Goal: Task Accomplishment & Management: Use online tool/utility

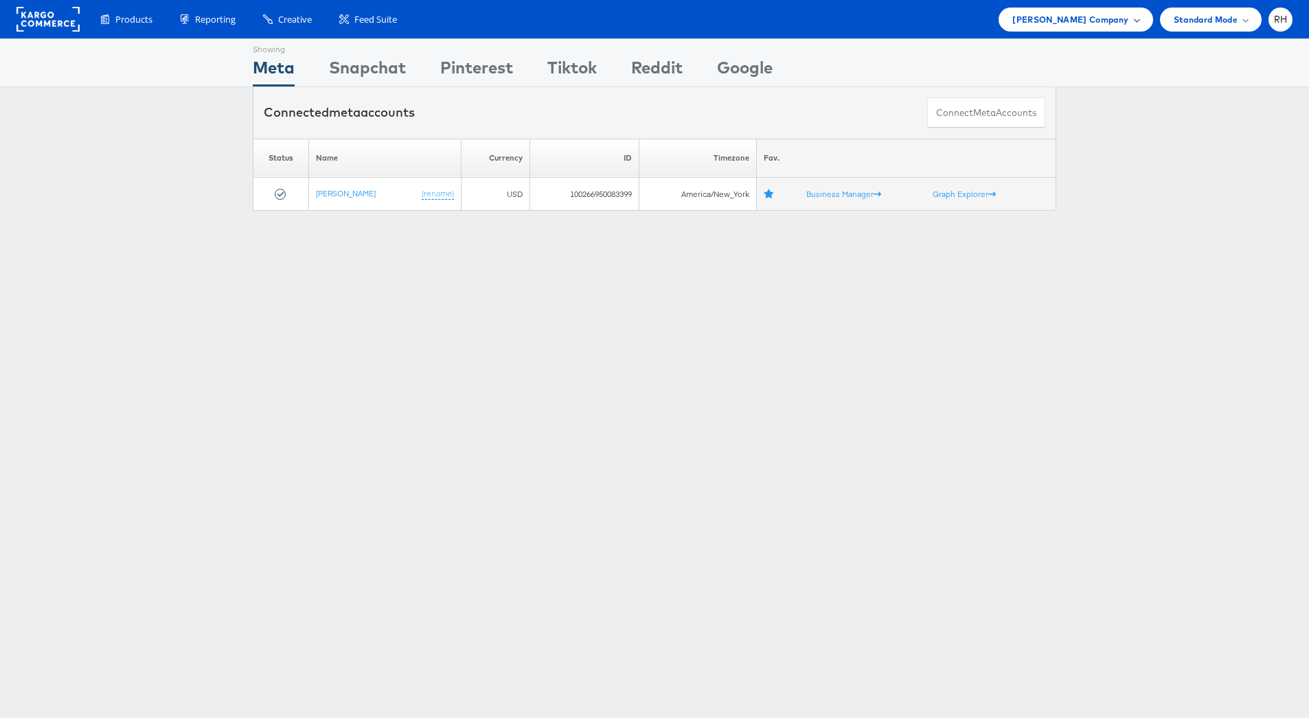
click at [1136, 26] on div "Steve Madden Company" at bounding box center [1075, 19] width 126 height 14
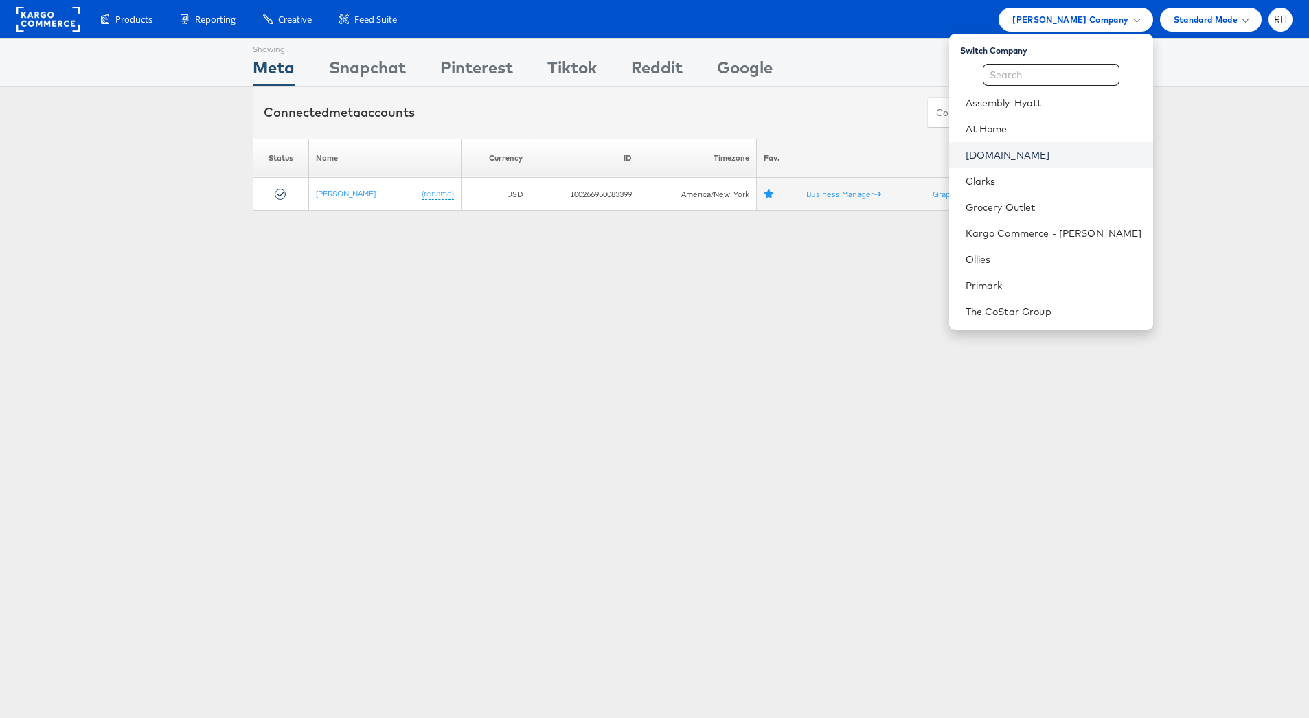
click at [1072, 159] on link "Cars.com" at bounding box center [1054, 155] width 177 height 14
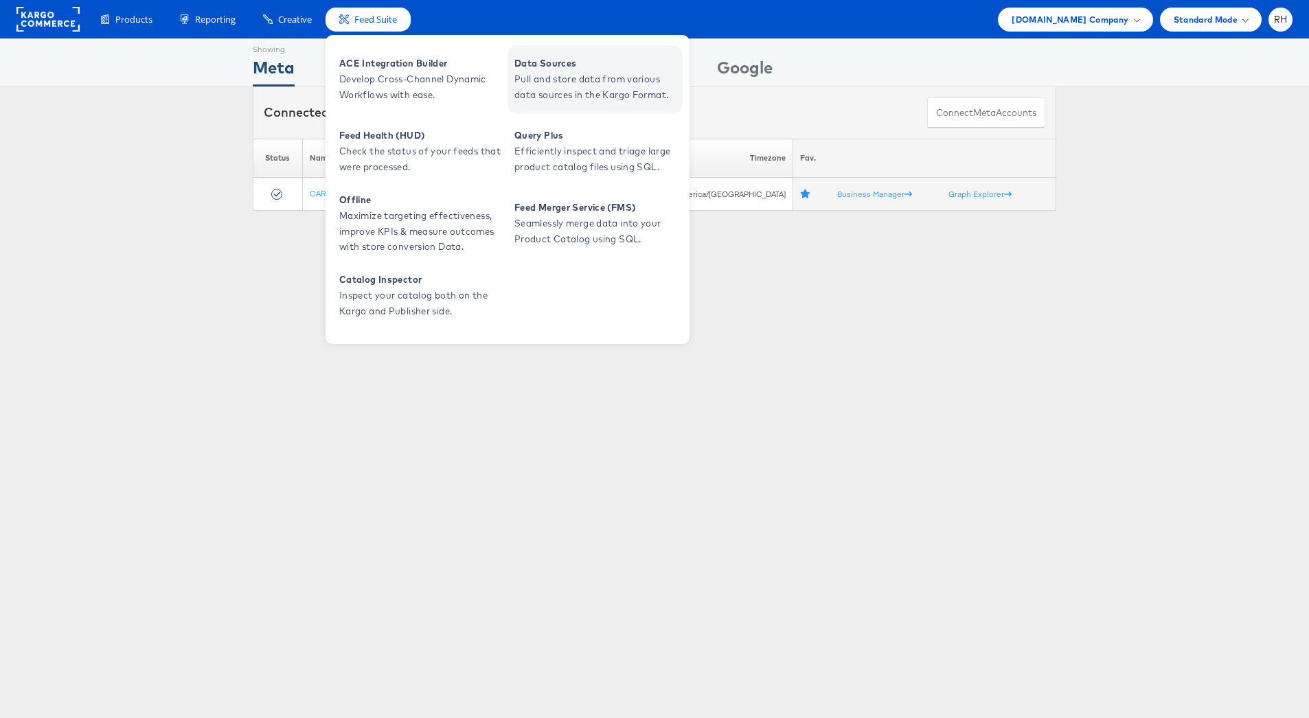
click at [552, 63] on span "Data Sources" at bounding box center [596, 64] width 165 height 16
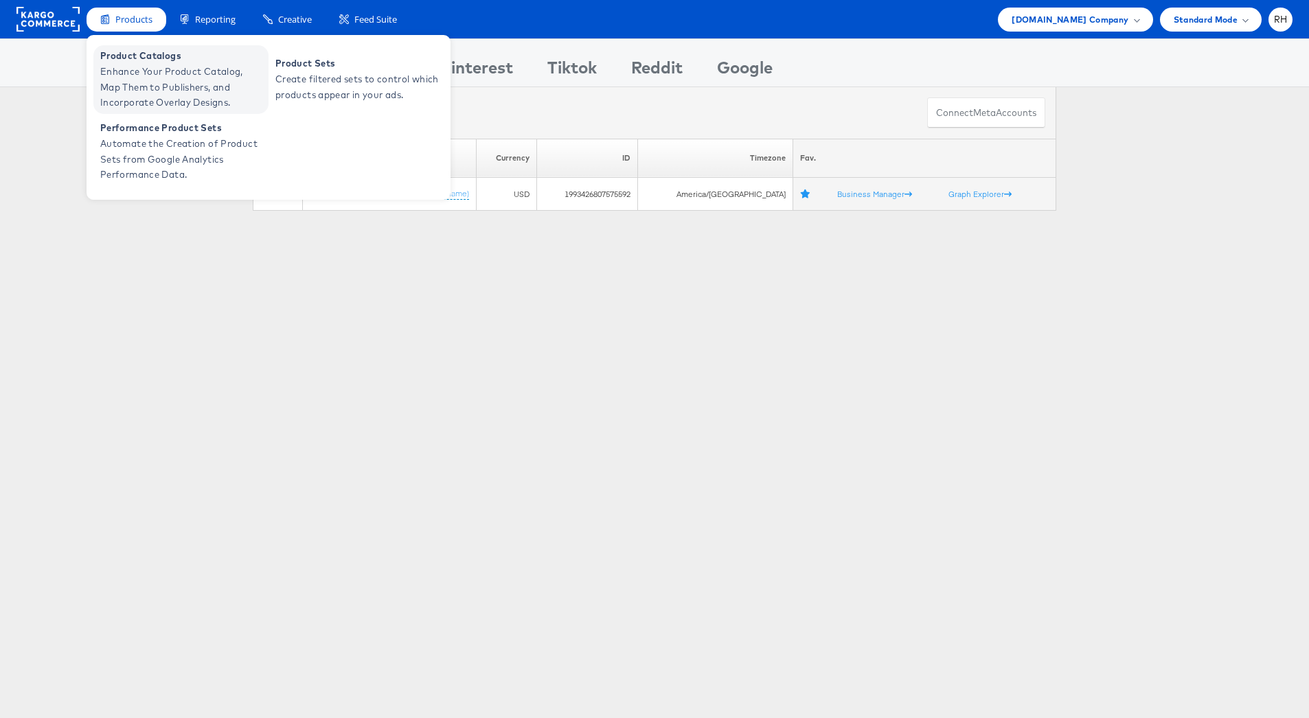
click at [151, 73] on span "Enhance Your Product Catalog, Map Them to Publishers, and Incorporate Overlay D…" at bounding box center [182, 87] width 165 height 47
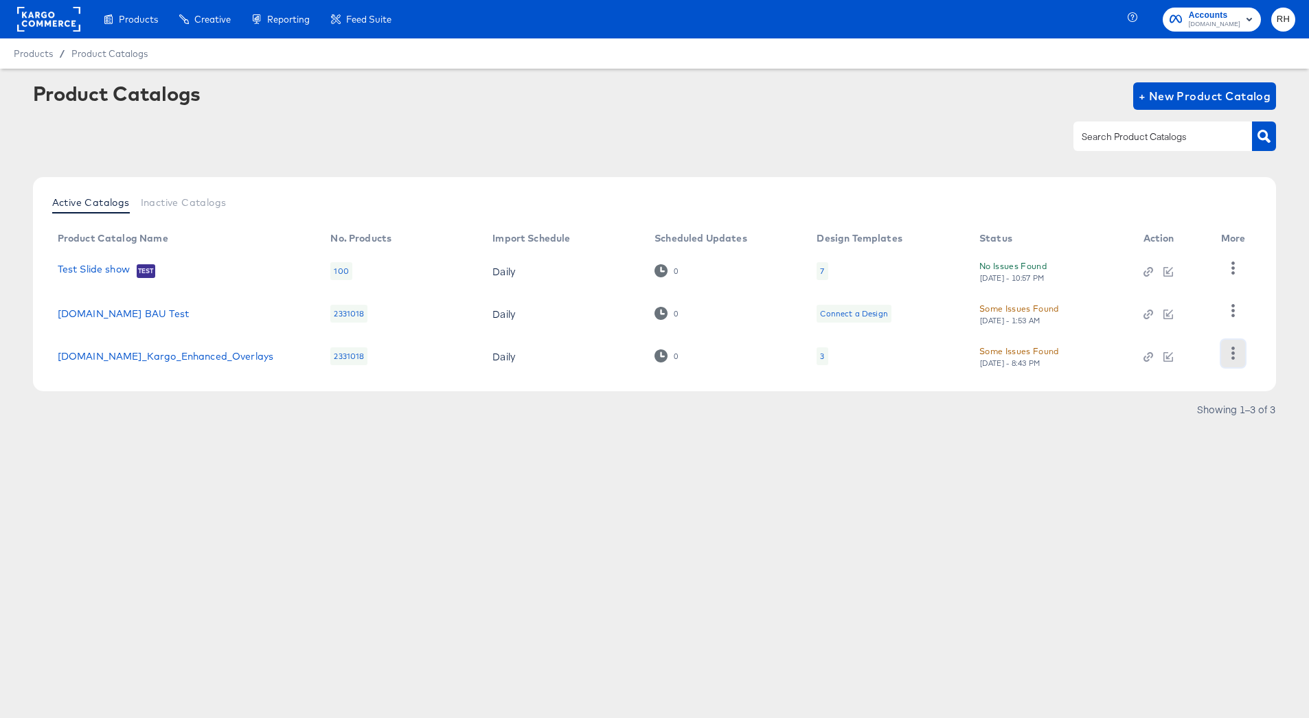
click at [1230, 351] on icon "button" at bounding box center [1233, 353] width 13 height 13
click at [1171, 282] on div "HUD Checks (Internal)" at bounding box center [1176, 284] width 137 height 22
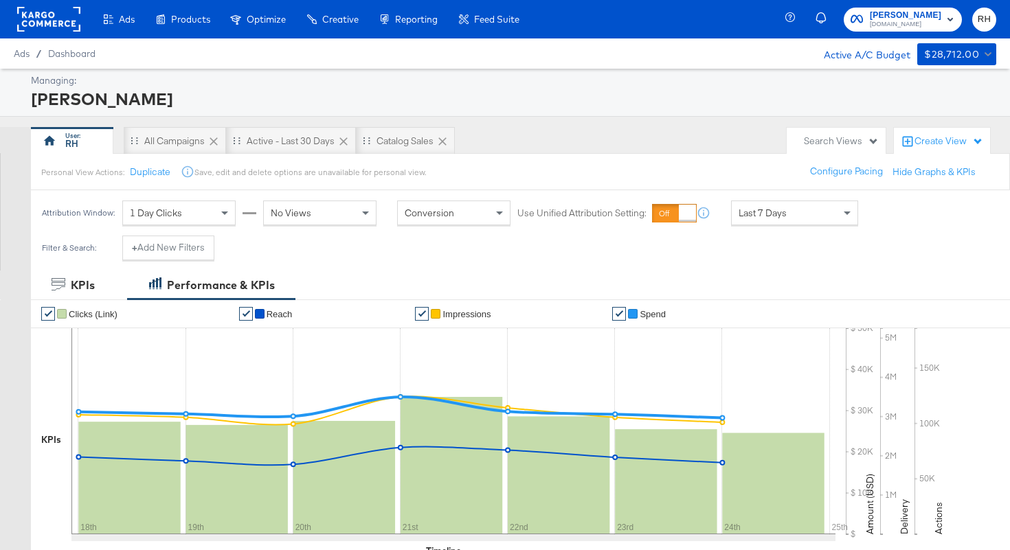
click at [36, 23] on rect at bounding box center [48, 19] width 63 height 25
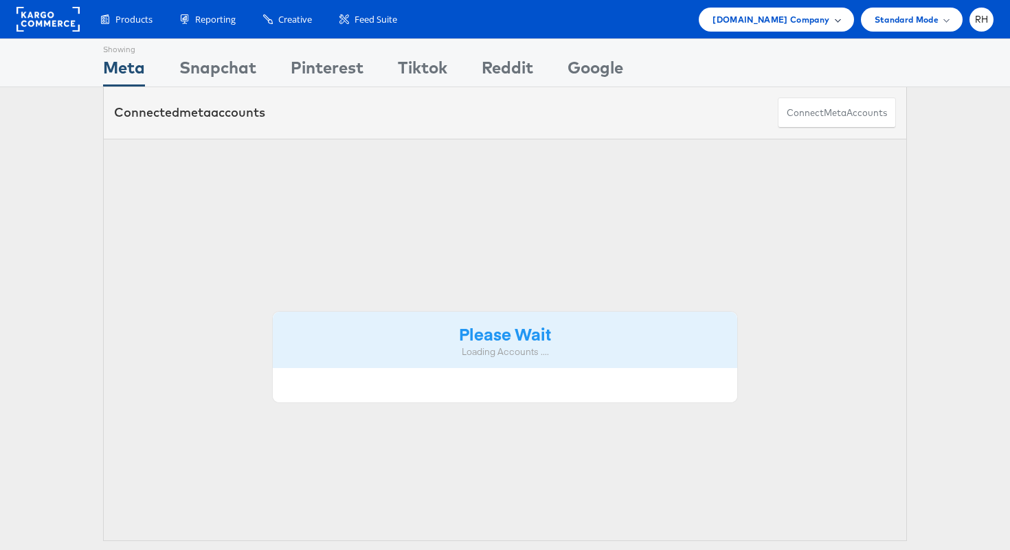
click at [832, 10] on div "Cars.com Company" at bounding box center [776, 20] width 155 height 24
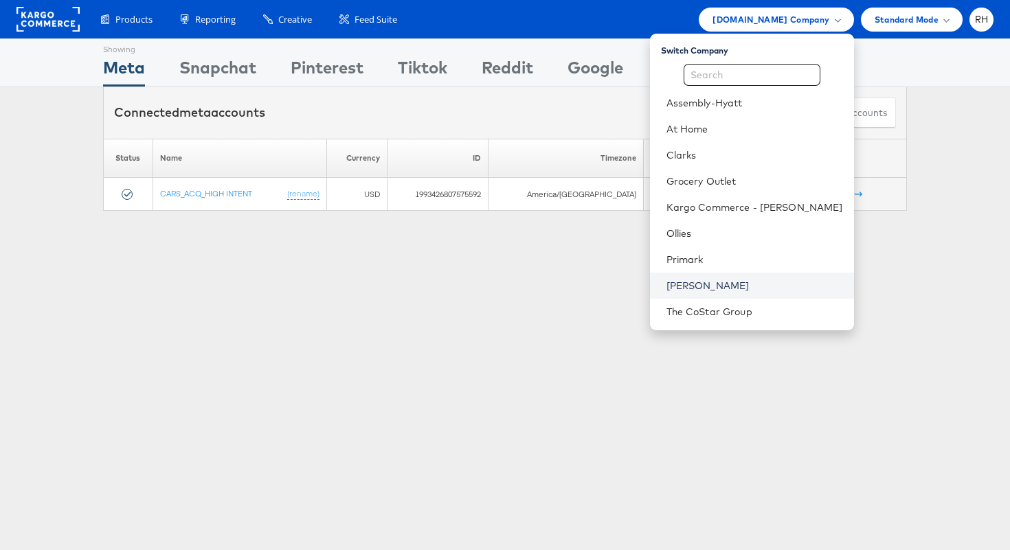
click at [752, 283] on link "[PERSON_NAME]" at bounding box center [754, 286] width 177 height 14
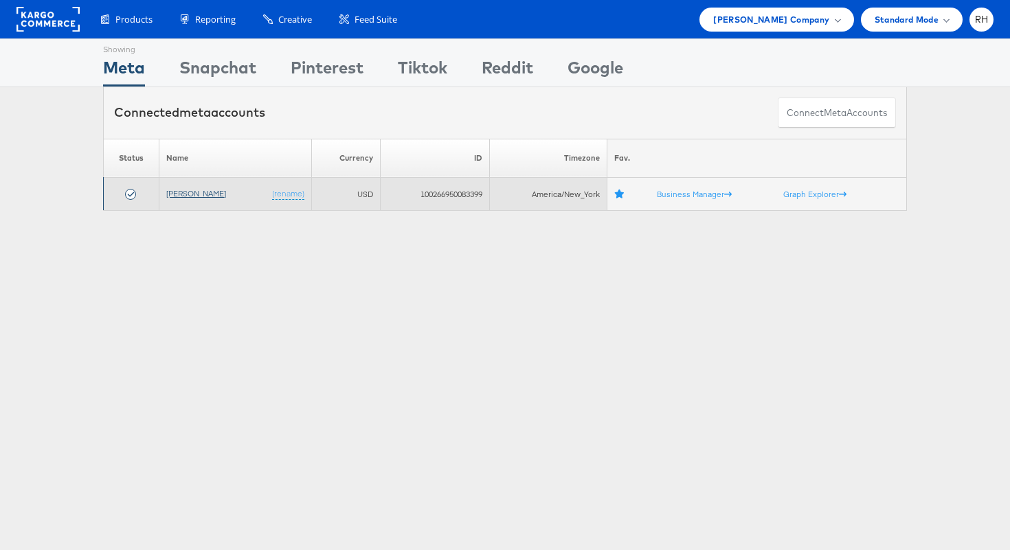
click at [173, 190] on link "[PERSON_NAME]" at bounding box center [196, 193] width 60 height 10
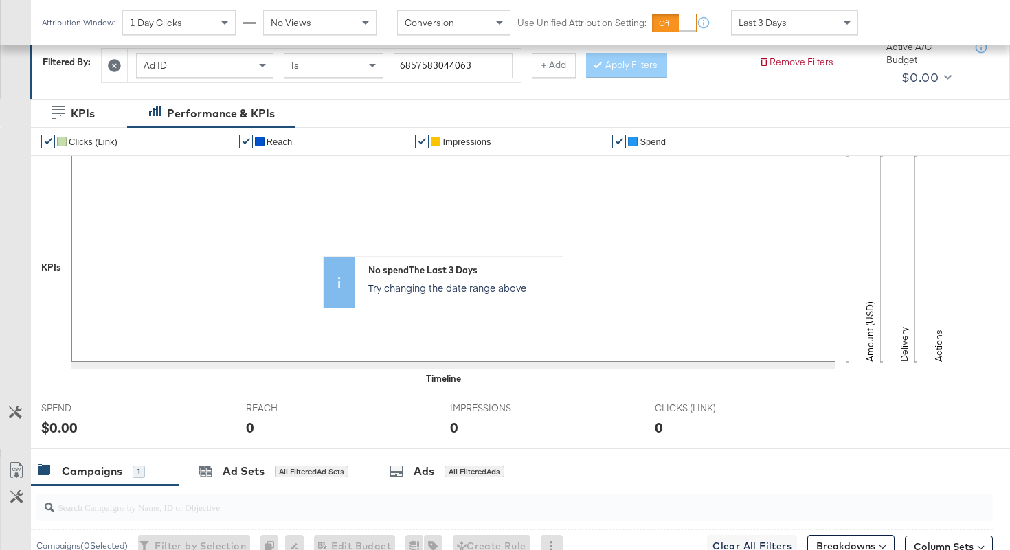
scroll to position [441, 0]
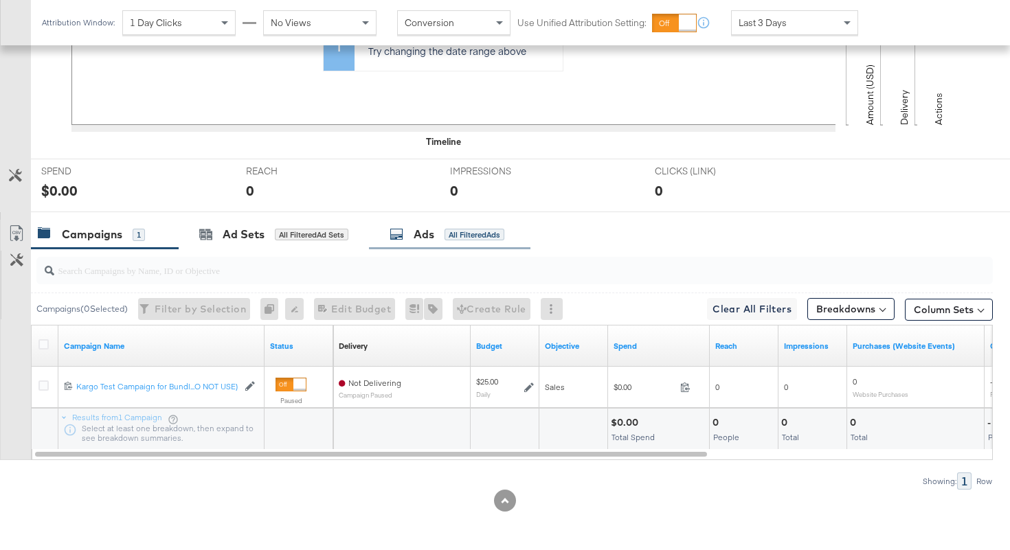
click at [452, 240] on div "All Filtered Ads" at bounding box center [474, 235] width 60 height 12
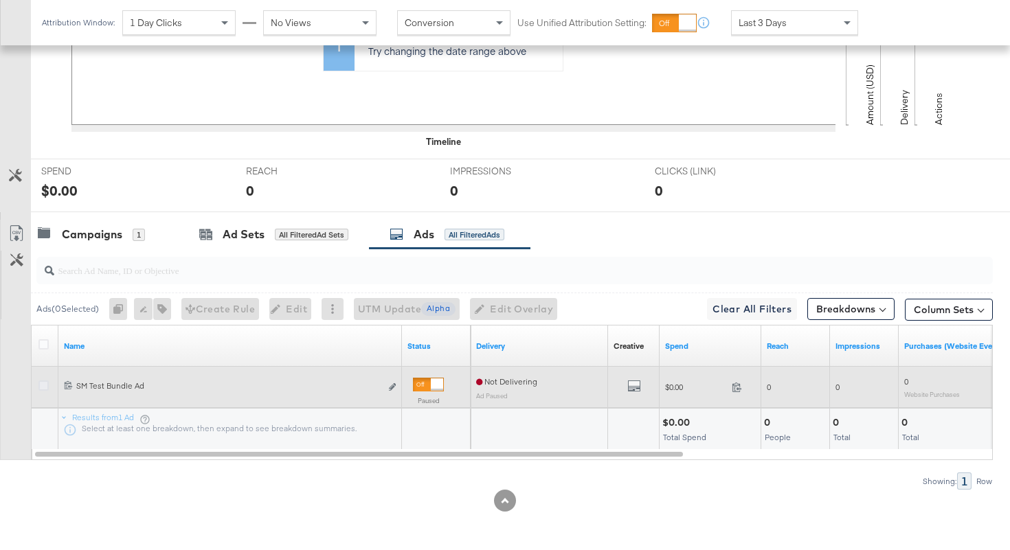
click at [42, 385] on icon at bounding box center [43, 386] width 10 height 10
click at [0, 0] on input "checkbox" at bounding box center [0, 0] width 0 height 0
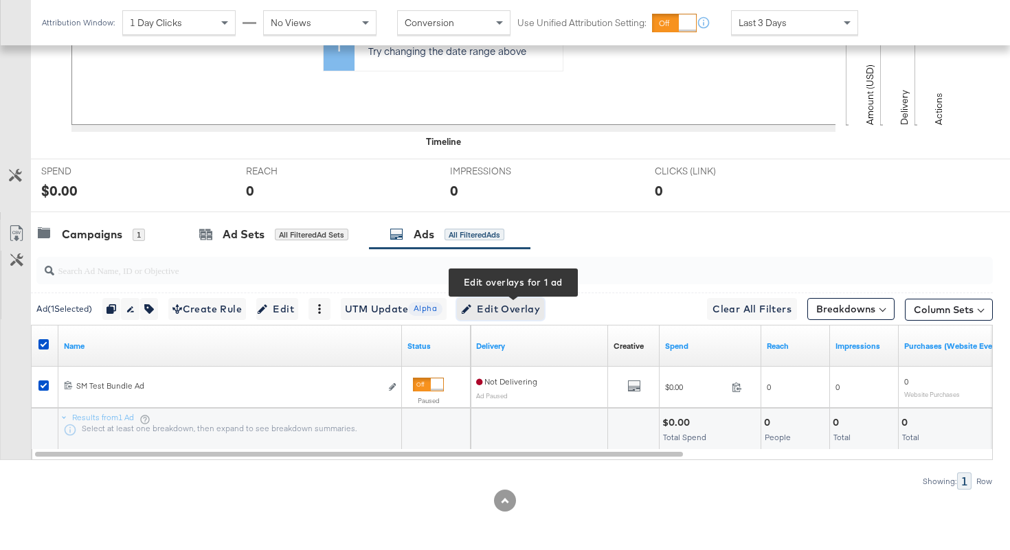
click at [512, 315] on span "Edit Overlay Edit overlays for 1 ad" at bounding box center [500, 309] width 79 height 17
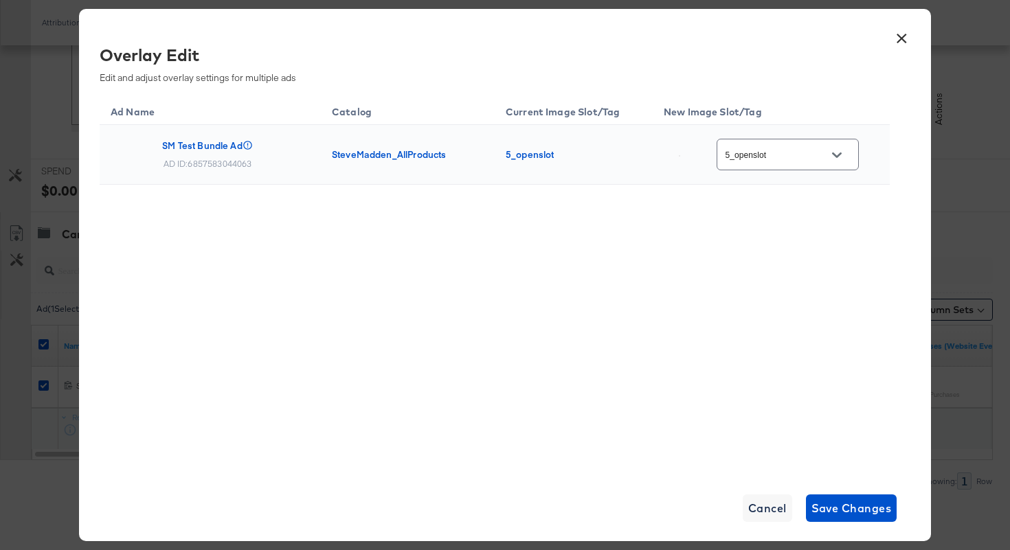
click at [749, 159] on input "5_openslot" at bounding box center [777, 155] width 109 height 16
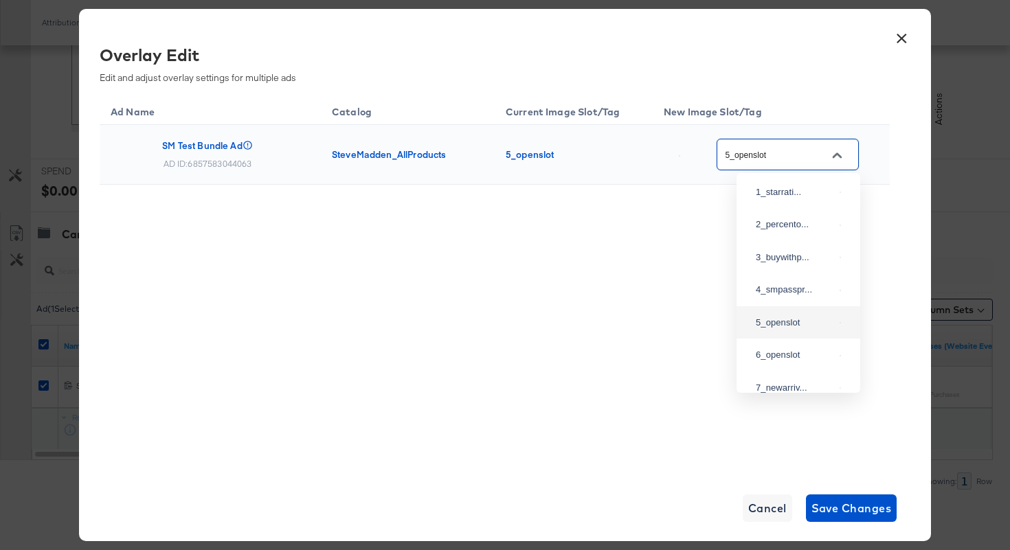
click at [899, 41] on button "×" at bounding box center [901, 35] width 25 height 25
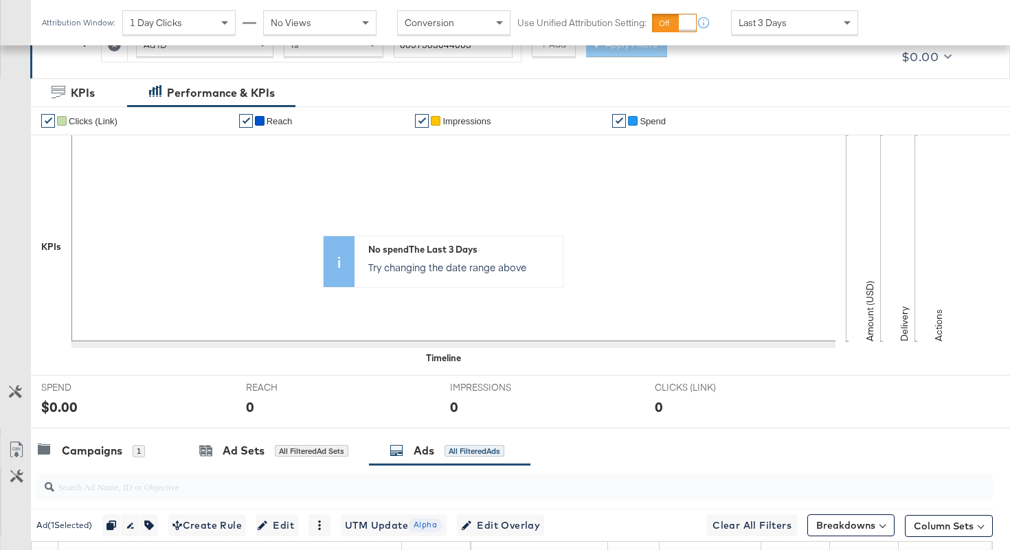
scroll to position [441, 0]
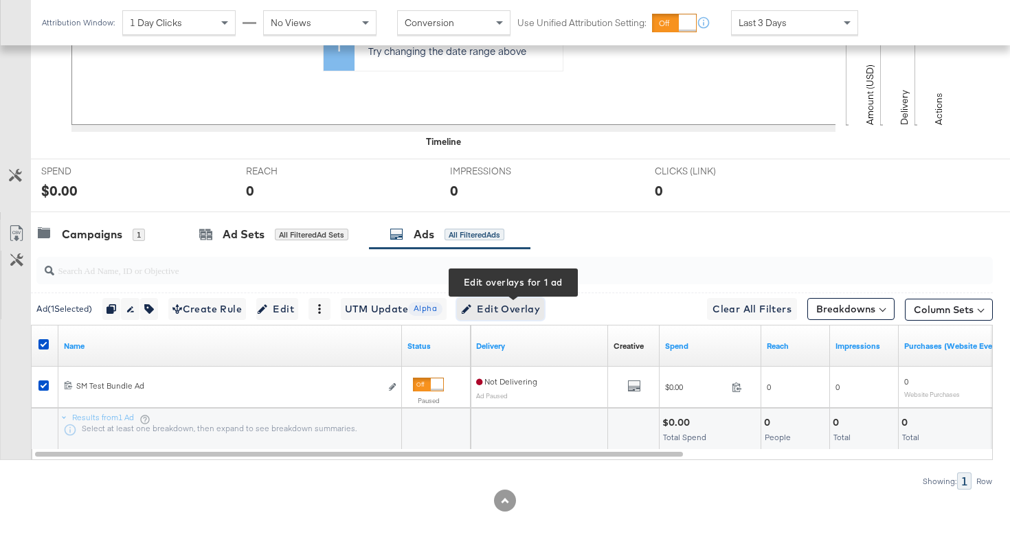
click at [498, 309] on span "Edit Overlay Edit overlays for 1 ad" at bounding box center [500, 309] width 79 height 17
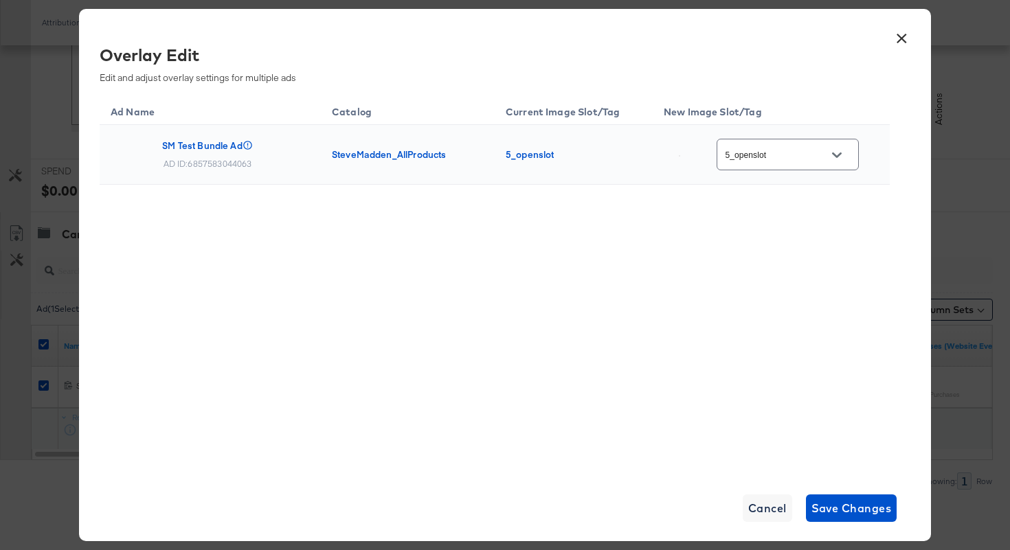
click at [771, 154] on input "5_openslot" at bounding box center [777, 155] width 109 height 16
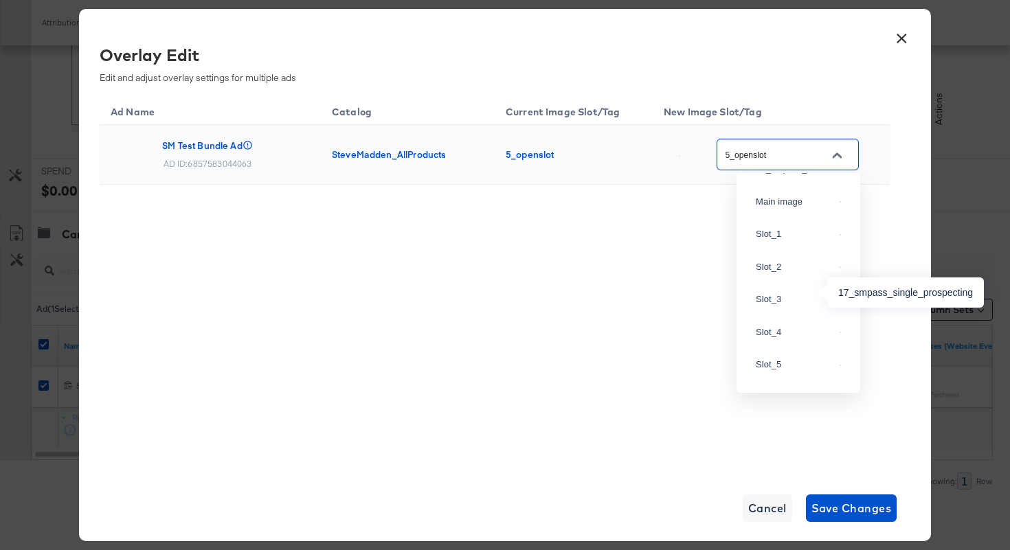
scroll to position [604, 0]
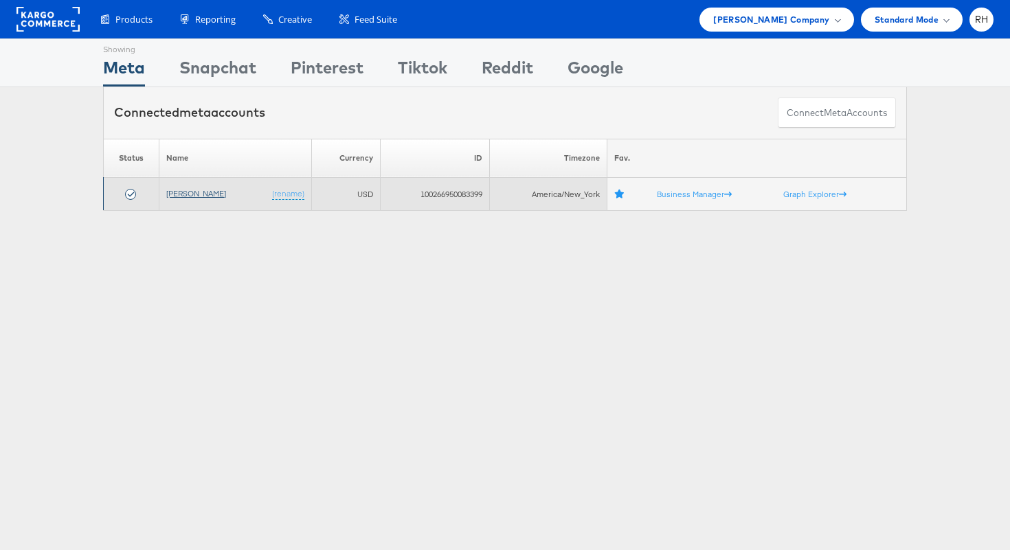
click at [188, 194] on link "[PERSON_NAME]" at bounding box center [196, 193] width 60 height 10
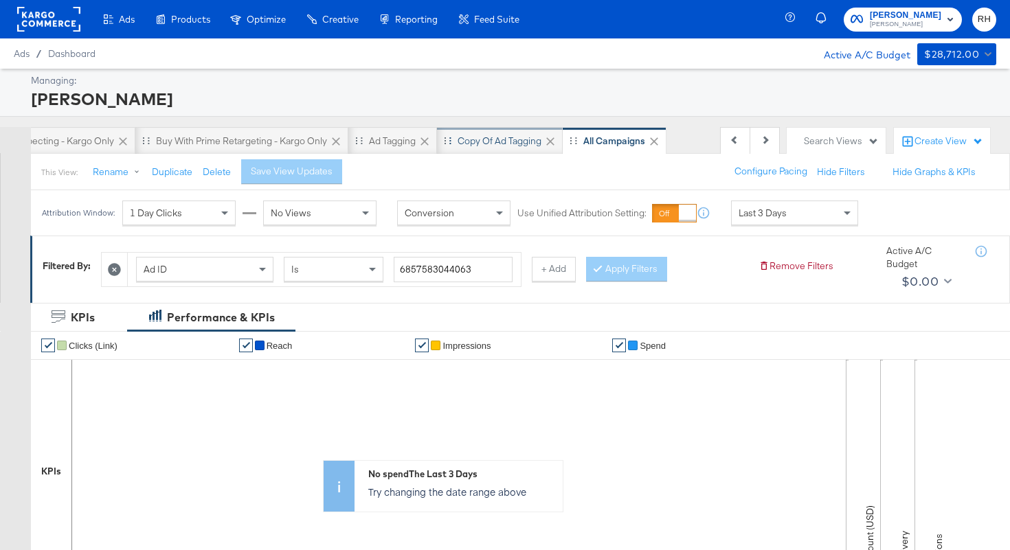
click at [479, 135] on div "Copy of Ad Tagging" at bounding box center [499, 141] width 84 height 13
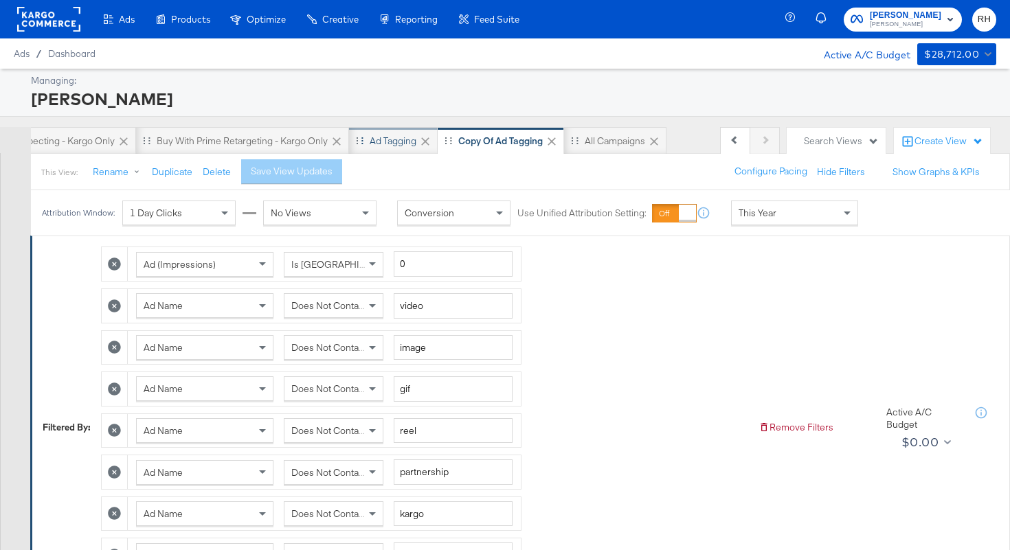
click at [408, 146] on div "Ad Tagging" at bounding box center [393, 141] width 47 height 13
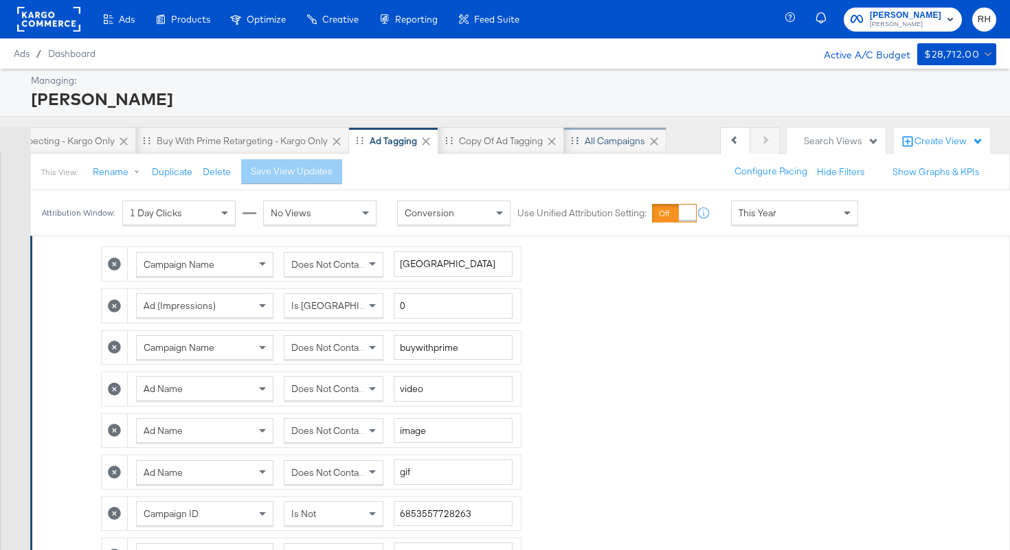
click at [623, 137] on div "All Campaigns" at bounding box center [614, 141] width 60 height 13
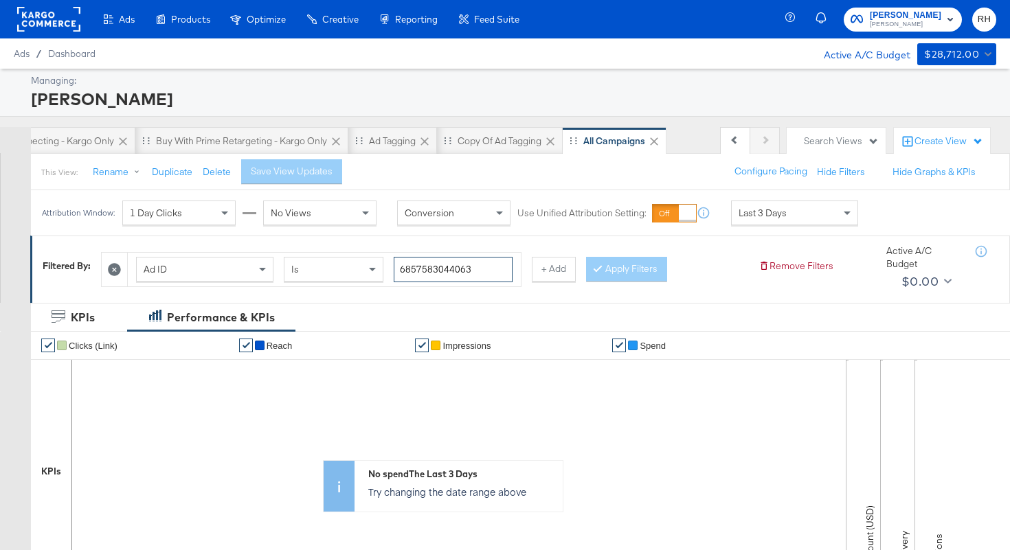
click at [484, 267] on input "6857583044063" at bounding box center [453, 269] width 119 height 25
paste input "66691934"
type input "6856669193463"
click at [642, 277] on button "Apply Filters" at bounding box center [626, 269] width 81 height 25
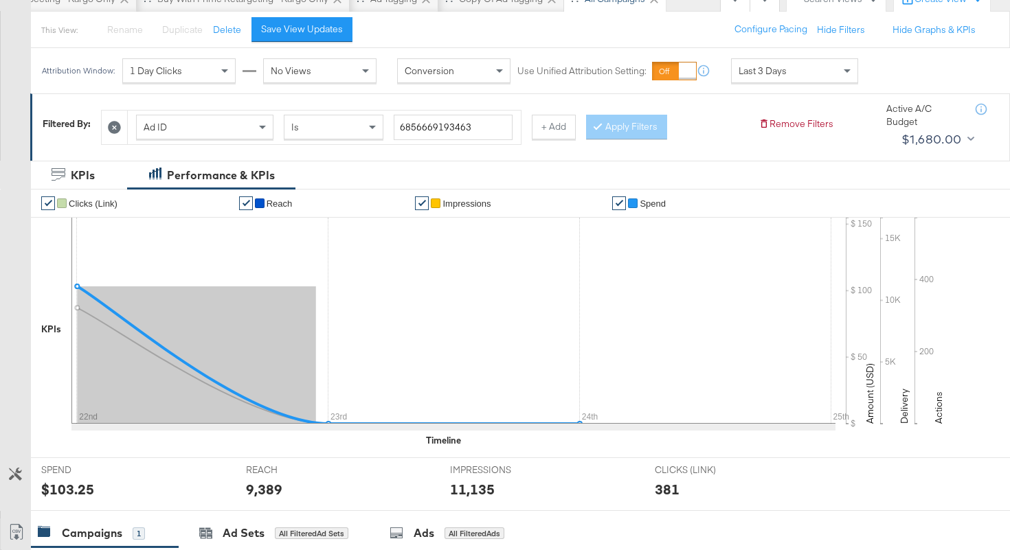
scroll to position [126, 0]
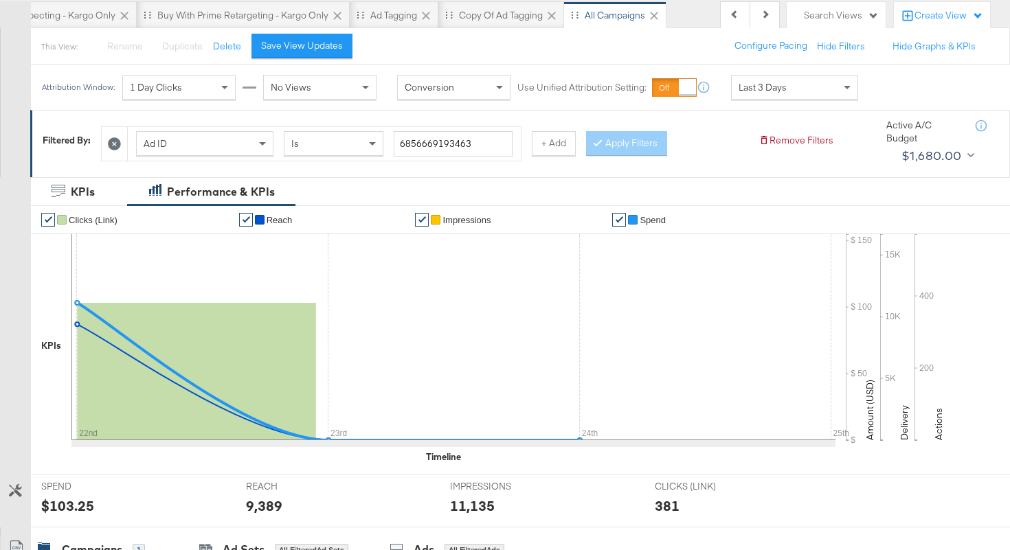
click at [760, 97] on div "Last 3 Days" at bounding box center [794, 87] width 126 height 23
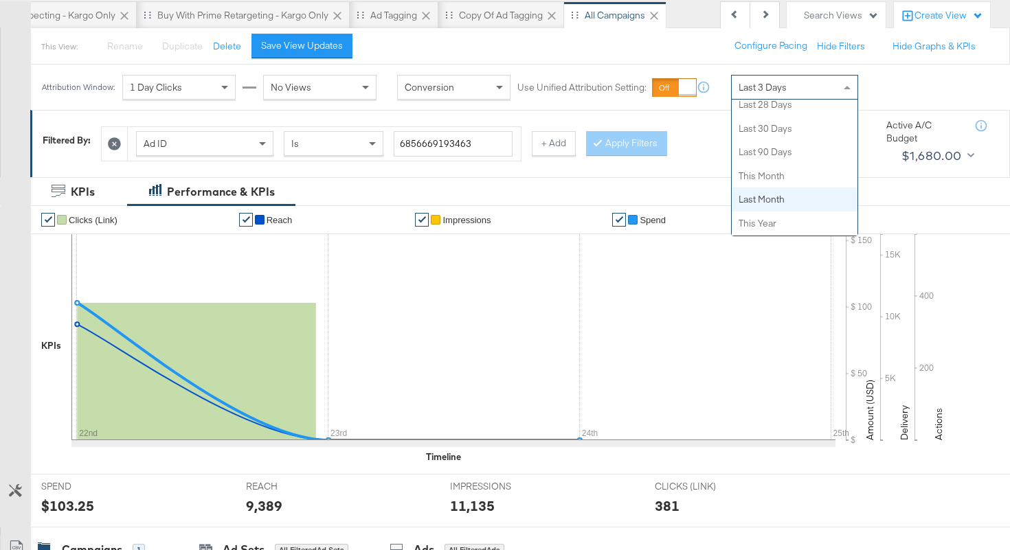
scroll to position [244, 0]
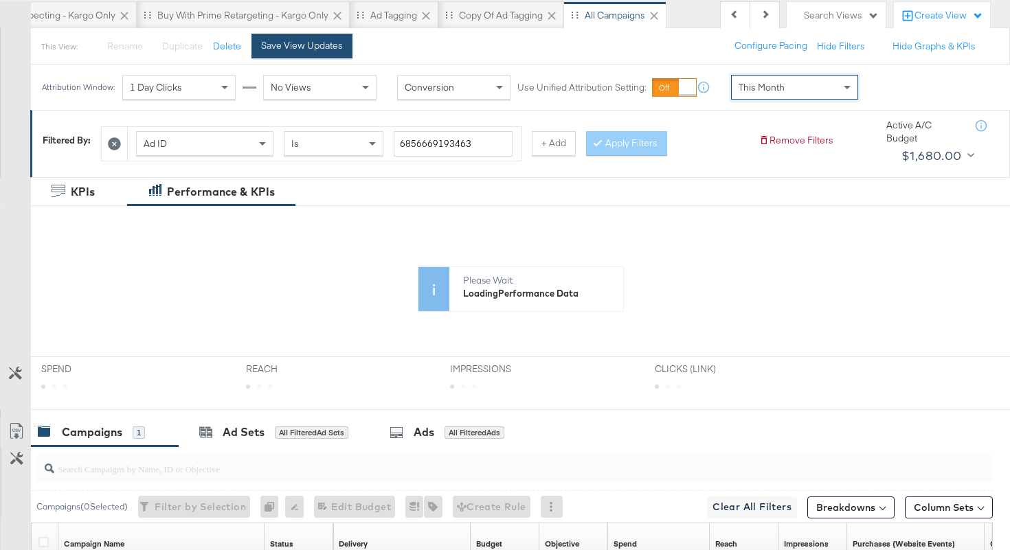
click at [299, 51] on div "Save View Updates" at bounding box center [302, 45] width 82 height 13
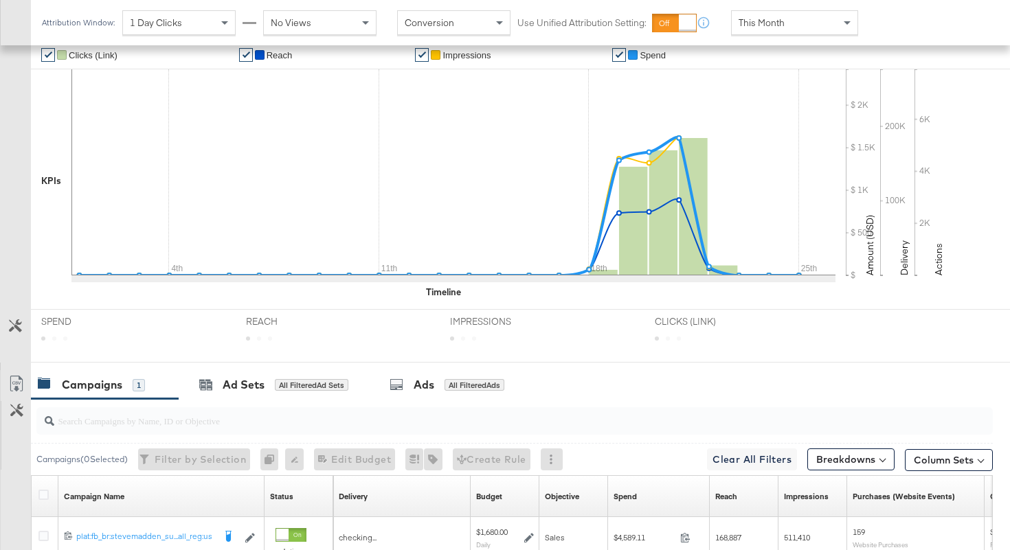
scroll to position [441, 0]
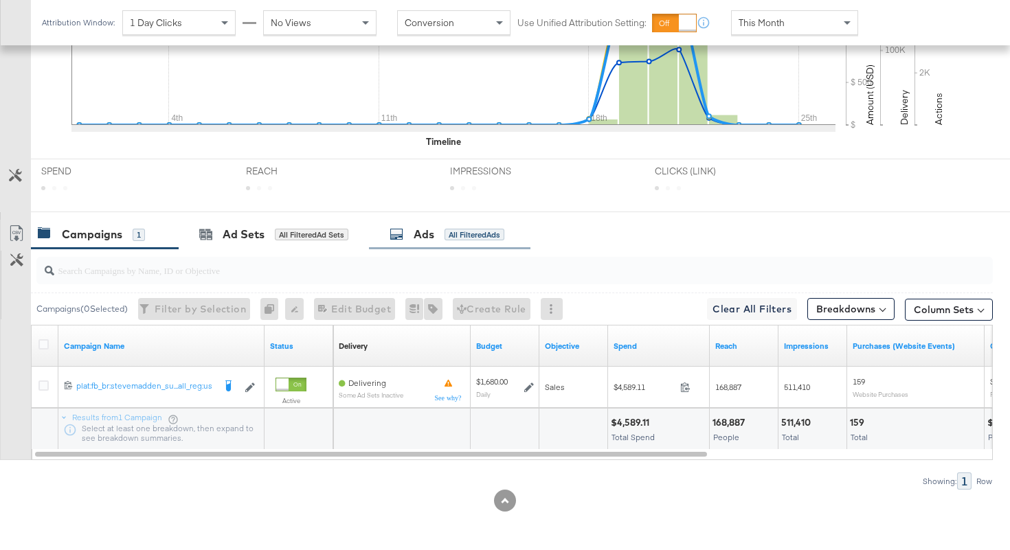
click at [446, 244] on div "Ads All Filtered Ads" at bounding box center [449, 235] width 161 height 30
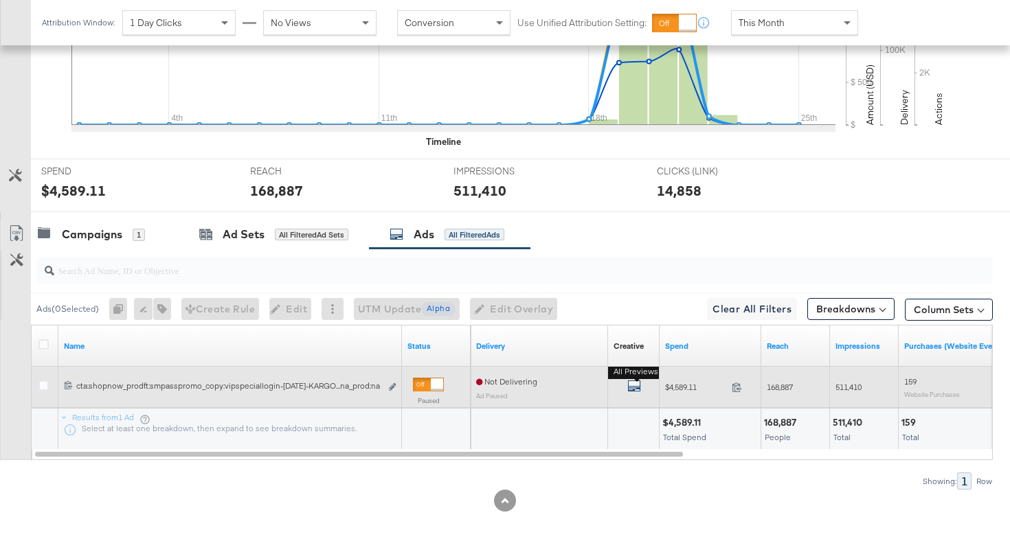
click at [634, 389] on icon "default" at bounding box center [634, 386] width 14 height 14
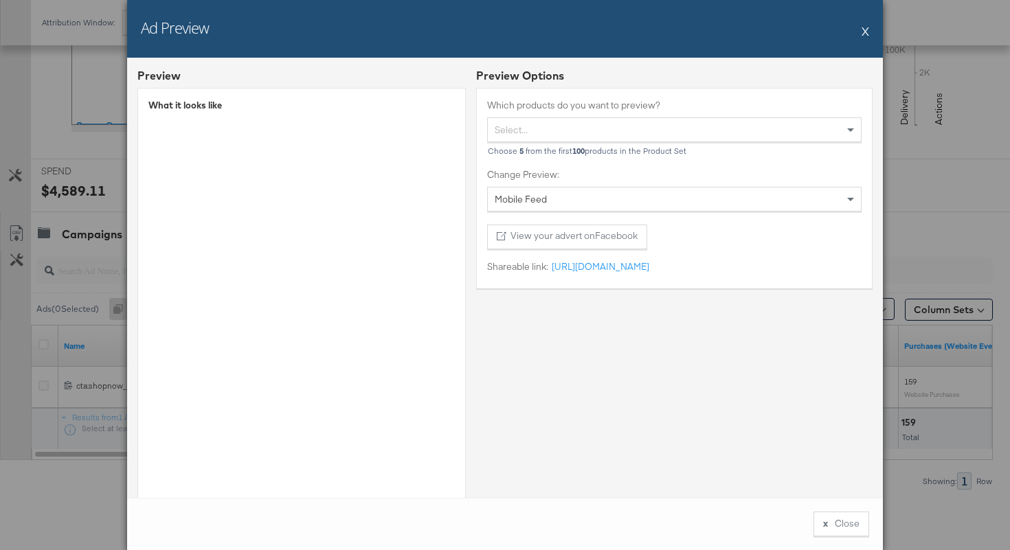
click at [865, 34] on button "X" at bounding box center [865, 30] width 8 height 27
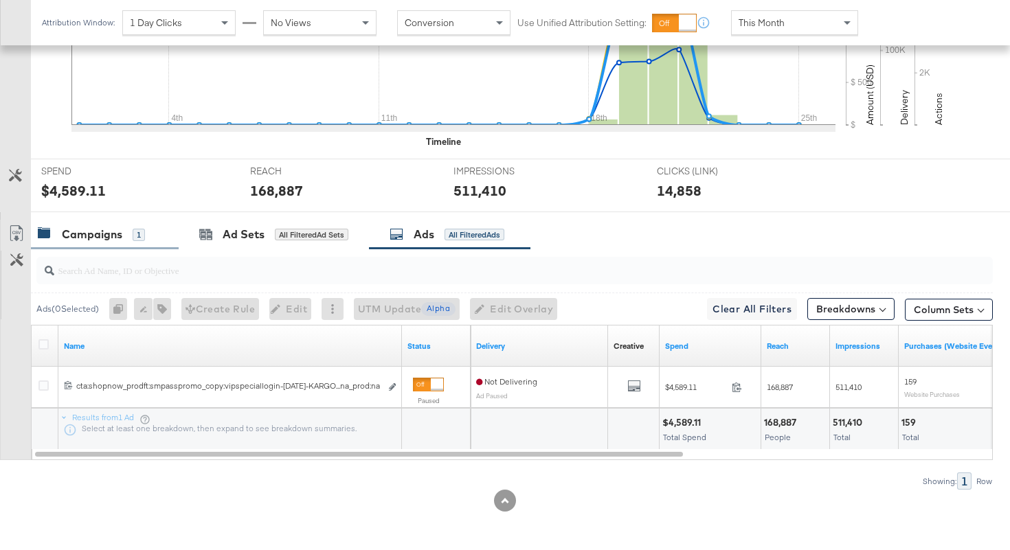
click at [98, 236] on div "Campaigns" at bounding box center [92, 235] width 60 height 16
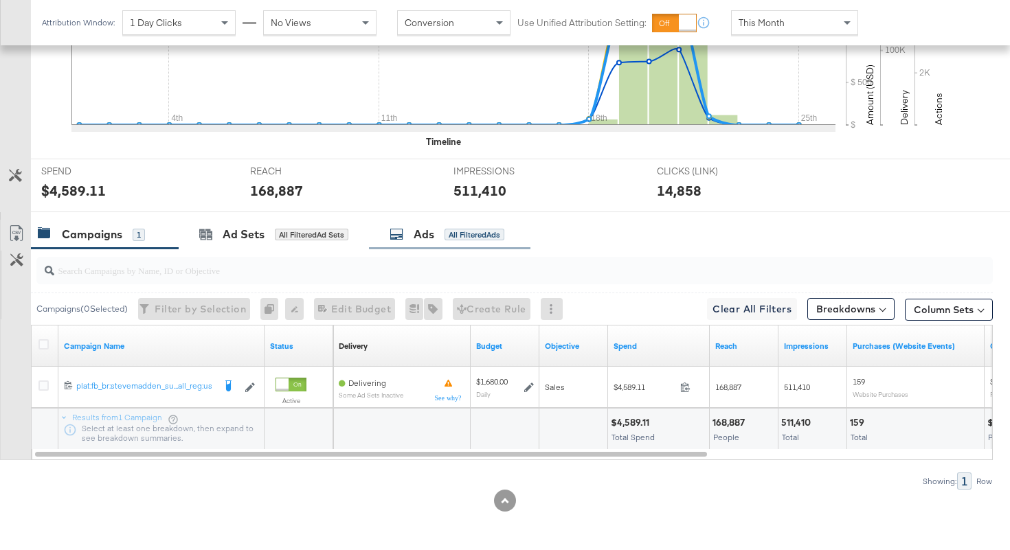
click at [464, 229] on div "All Filtered Ads" at bounding box center [474, 235] width 60 height 12
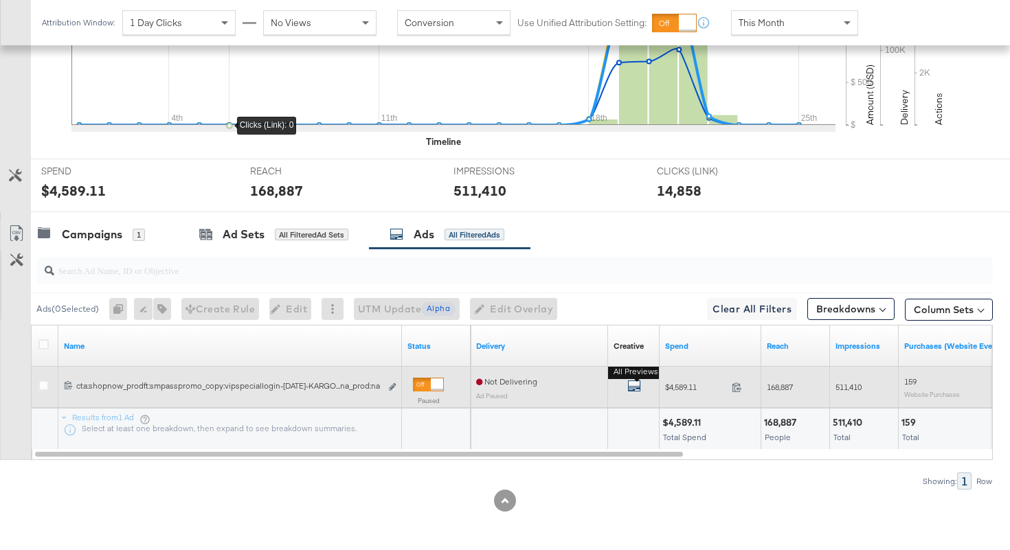
click at [629, 382] on icon "default" at bounding box center [634, 386] width 14 height 14
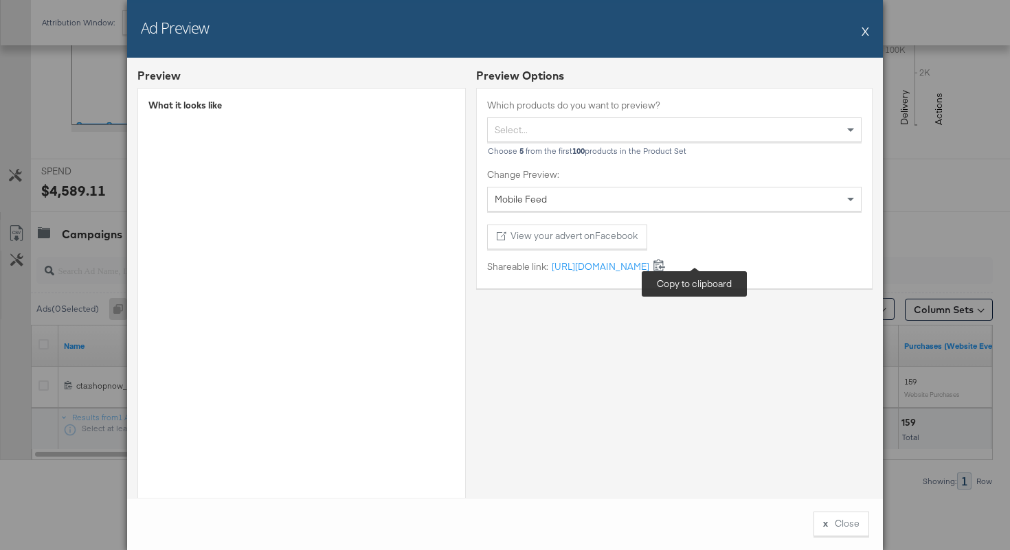
click at [666, 269] on icon at bounding box center [658, 264] width 13 height 13
click at [828, 515] on button "x Close" at bounding box center [841, 524] width 56 height 25
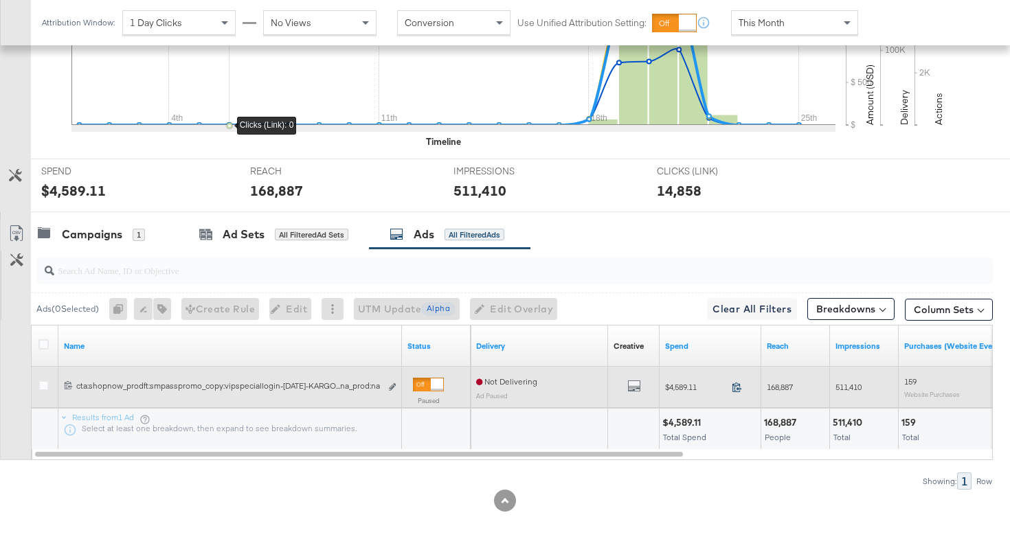
click at [740, 389] on icon at bounding box center [736, 388] width 9 height 10
click at [843, 387] on span "511,410" at bounding box center [848, 387] width 26 height 10
copy span "511,410"
click at [394, 387] on icon "link" at bounding box center [392, 387] width 7 height 8
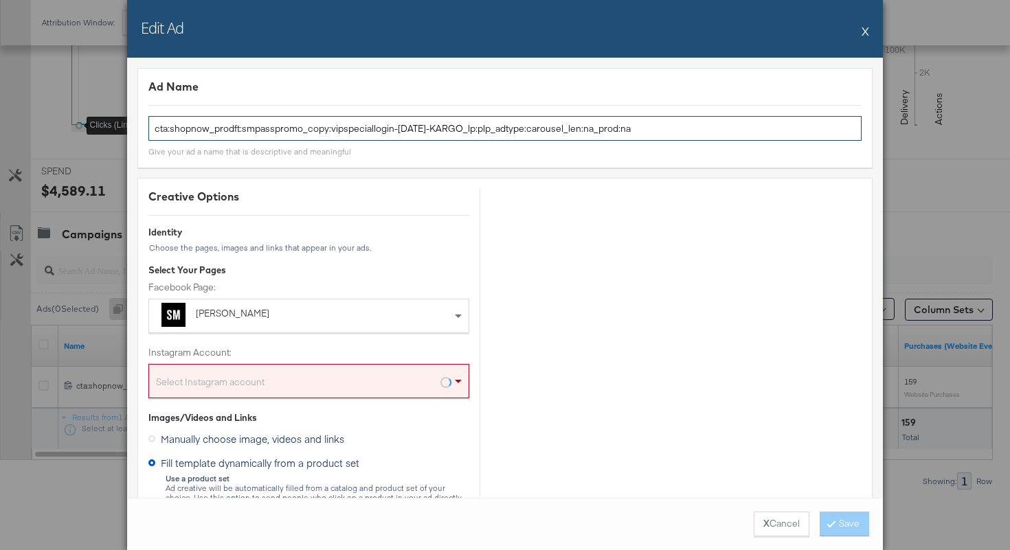
click at [412, 128] on input "cta:shopnow_prodft:smpasspromo_copy:vipspeciallogin-sep16-KARGO_lp:plp_adtype:c…" at bounding box center [504, 128] width 713 height 25
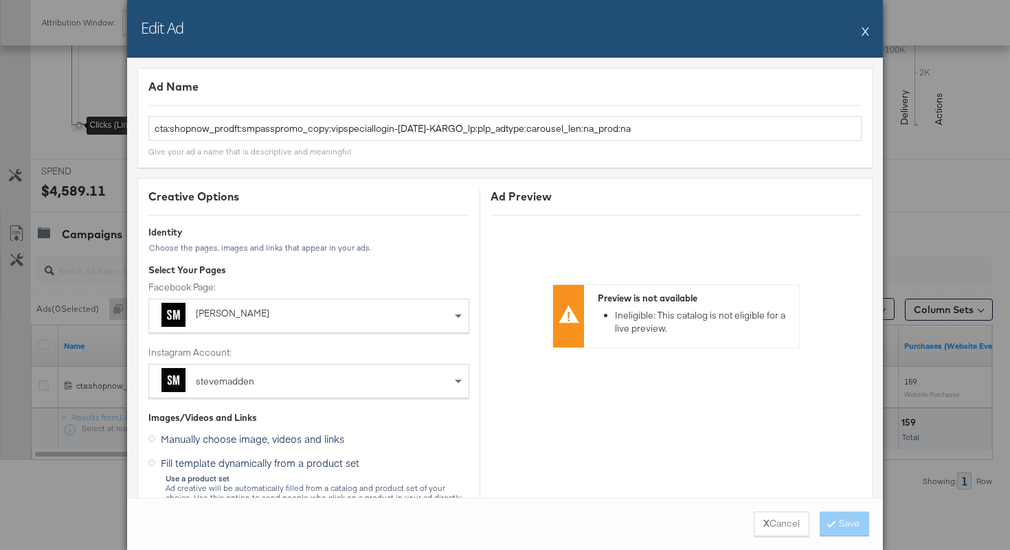
click at [764, 510] on div "X Cancel Save" at bounding box center [505, 524] width 756 height 52
click at [764, 519] on strong "X" at bounding box center [766, 523] width 6 height 13
